Goal: Check status: Check status

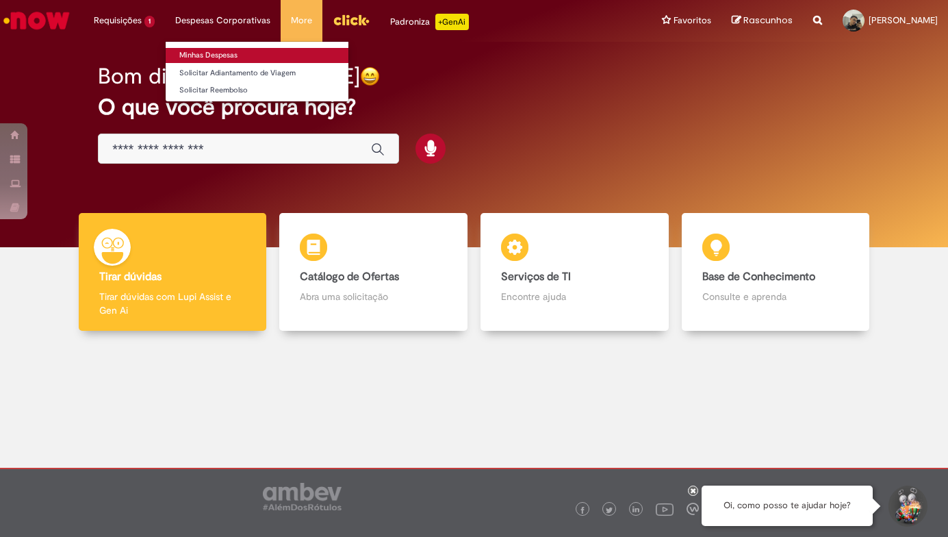
click at [226, 51] on link "Minhas Despesas" at bounding box center [257, 55] width 183 height 15
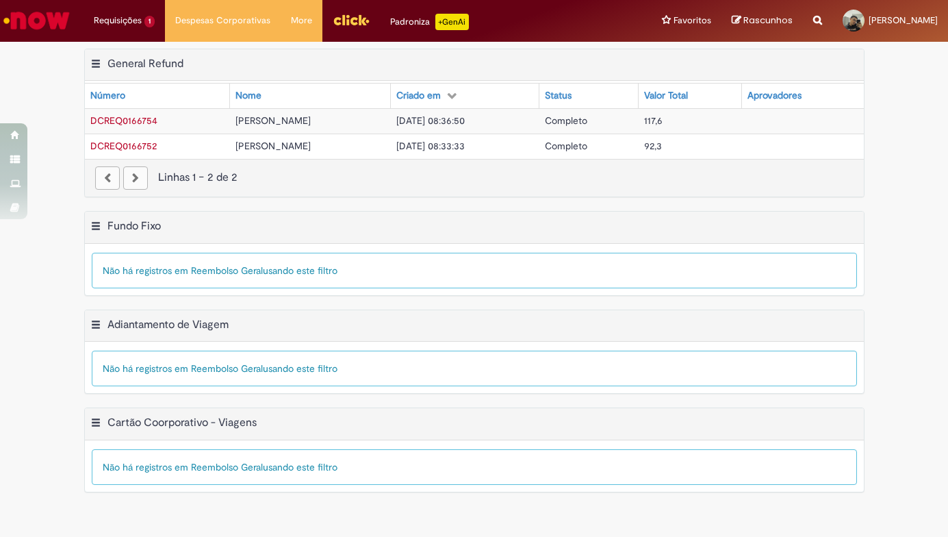
click at [441, 95] on div "Criado em" at bounding box center [418, 96] width 45 height 14
click at [441, 96] on div "Criado em" at bounding box center [418, 96] width 45 height 14
click at [140, 143] on span "DCREQ0166754" at bounding box center [123, 146] width 67 height 12
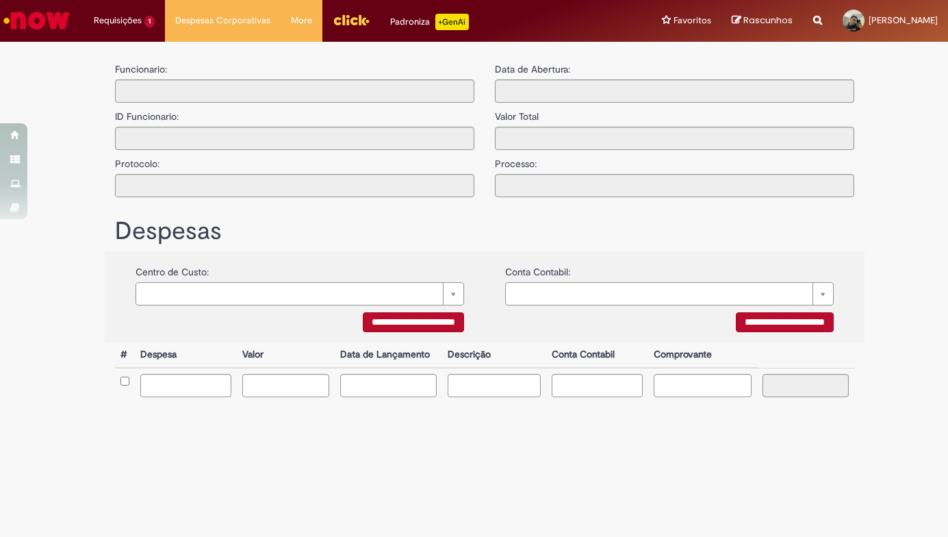
type input "**********"
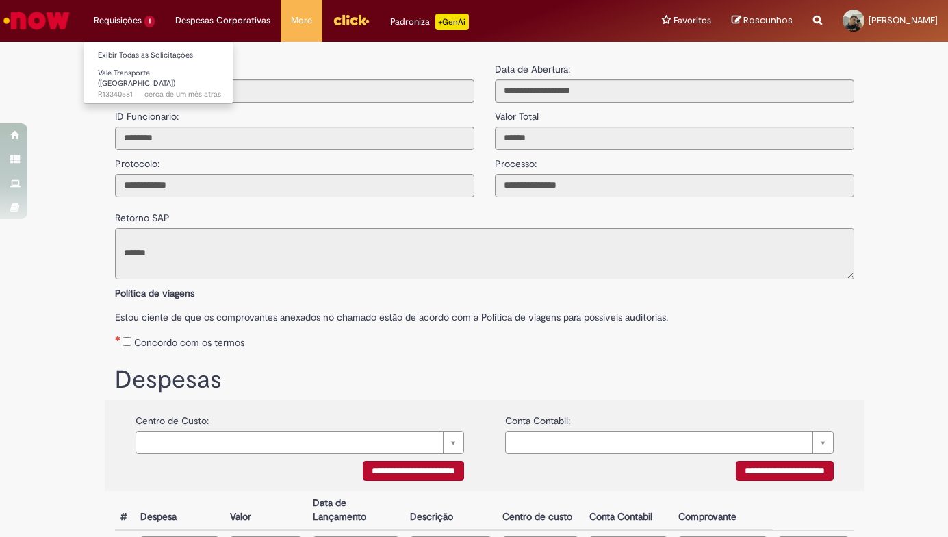
click at [123, 6] on li "Requisições 1 Exibir Todas as Solicitações Vale Transporte (VT) cerca de um mês…" at bounding box center [124, 20] width 81 height 41
click at [126, 23] on li "Requisições 1 Exibir Todas as Solicitações Vale Transporte (VT) cerca de um mês…" at bounding box center [124, 20] width 81 height 41
click at [127, 71] on span "Vale Transporte ([GEOGRAPHIC_DATA])" at bounding box center [136, 78] width 77 height 21
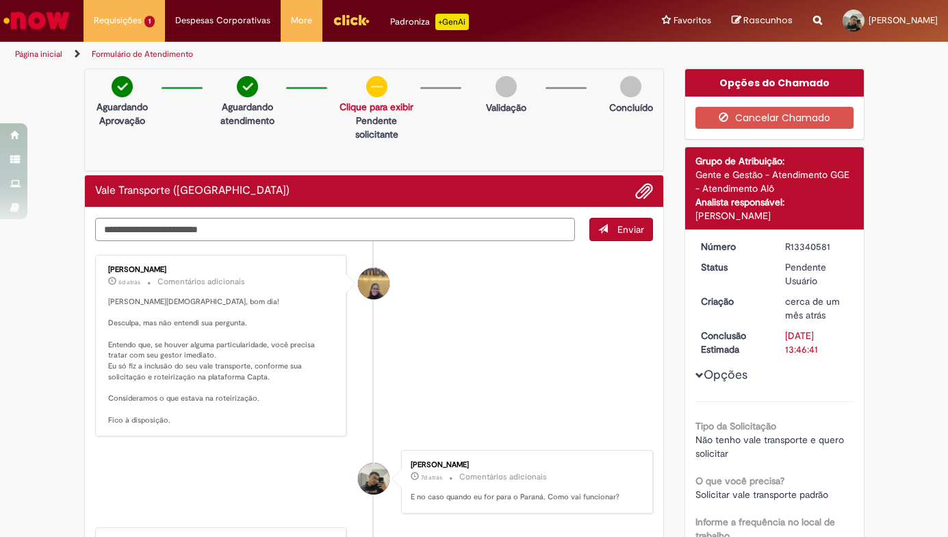
click at [384, 112] on link "Clique para exibir" at bounding box center [377, 107] width 74 height 12
click at [387, 112] on link "Clique para exibir" at bounding box center [377, 107] width 74 height 12
click at [388, 110] on link "Clique para exibir" at bounding box center [377, 107] width 74 height 12
click at [396, 147] on div "Solicitação aprovada" at bounding box center [372, 137] width 105 height 33
